Goal: Task Accomplishment & Management: Complete application form

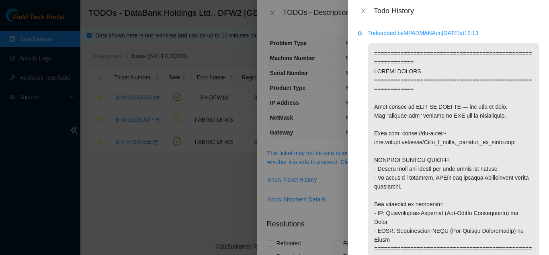
scroll to position [483, 0]
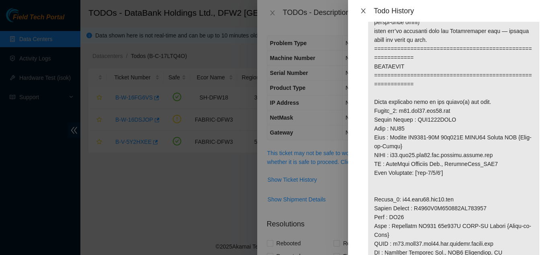
click at [366, 12] on icon "close" at bounding box center [363, 11] width 6 height 6
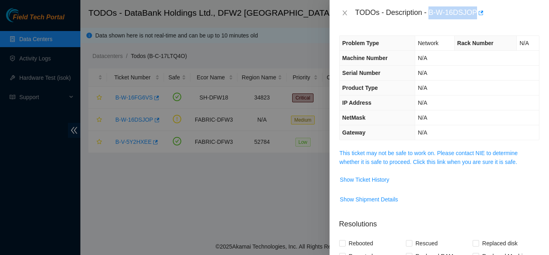
drag, startPoint x: 429, startPoint y: 14, endPoint x: 475, endPoint y: 16, distance: 46.3
click at [475, 16] on div "TODOs - Description - B-W-16DSJOP" at bounding box center [447, 12] width 184 height 13
copy div "B-W-16DSJOP"
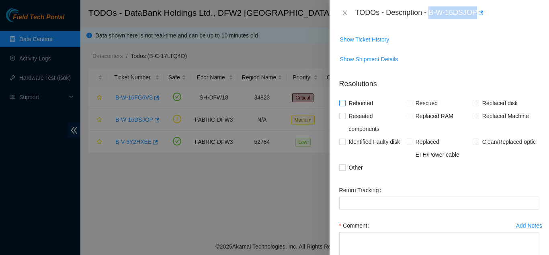
scroll to position [161, 0]
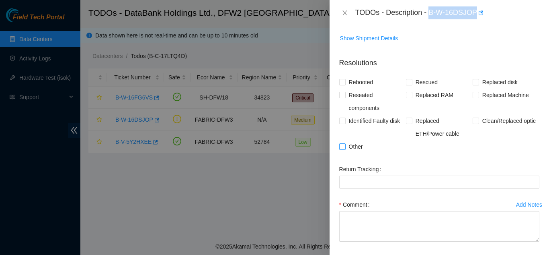
click at [342, 146] on input "Other" at bounding box center [342, 146] width 6 height 6
checkbox input "true"
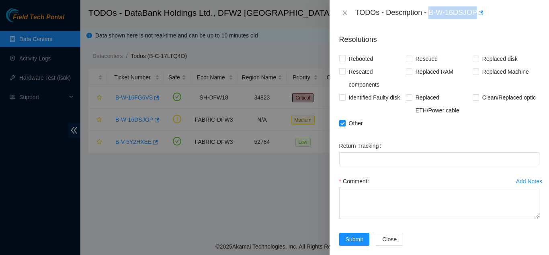
scroll to position [194, 0]
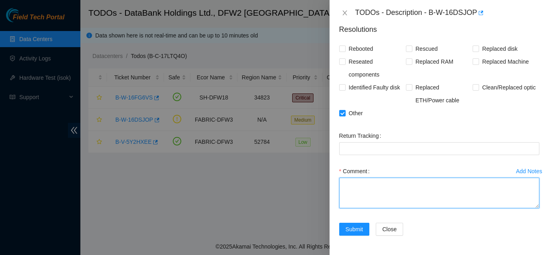
click at [347, 186] on textarea "Comment" at bounding box center [439, 192] width 200 height 31
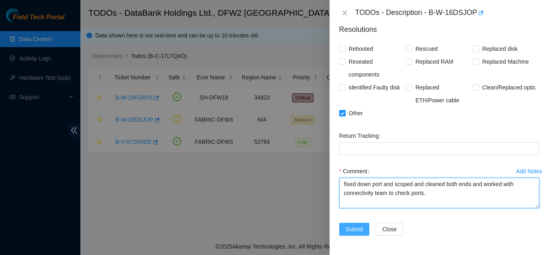
type textarea "fixed down port and scoped and cleaned both ends and worked with connectivity t…"
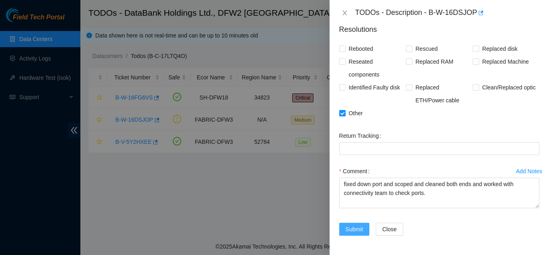
click at [354, 228] on span "Submit" at bounding box center [355, 228] width 18 height 9
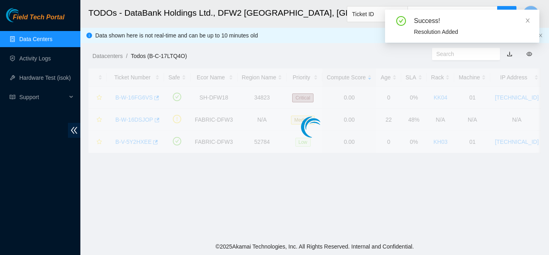
scroll to position [221, 0]
